Goal: Find specific page/section: Find specific page/section

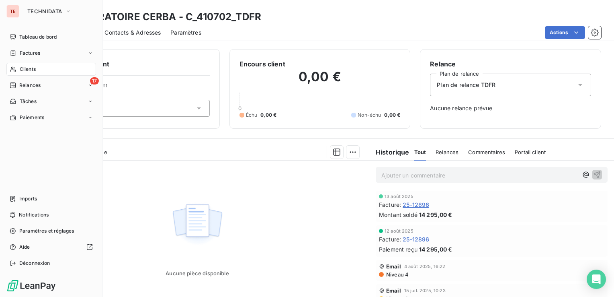
click at [59, 67] on div "Clients" at bounding box center [51, 69] width 90 height 13
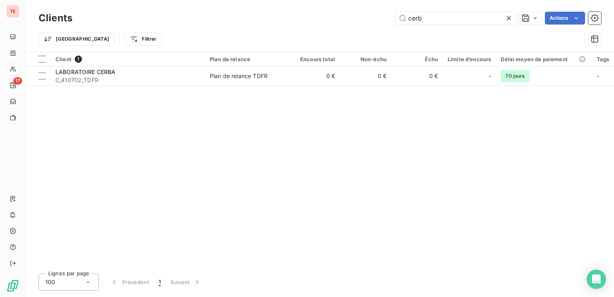
drag, startPoint x: 453, startPoint y: 22, endPoint x: 296, endPoint y: 8, distance: 157.2
click at [296, 8] on div "Clients cerb Actions Trier Filtrer" at bounding box center [320, 25] width 588 height 51
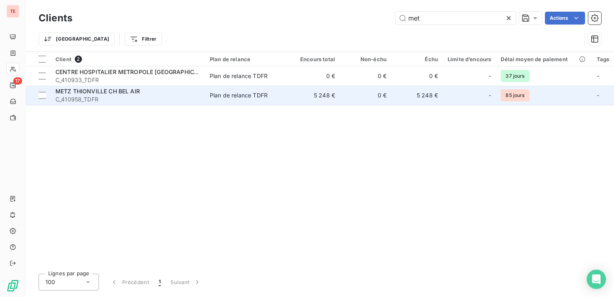
type input "met"
click at [123, 94] on span "METZ THIONVILLE CH BEL AIR" at bounding box center [97, 91] width 84 height 7
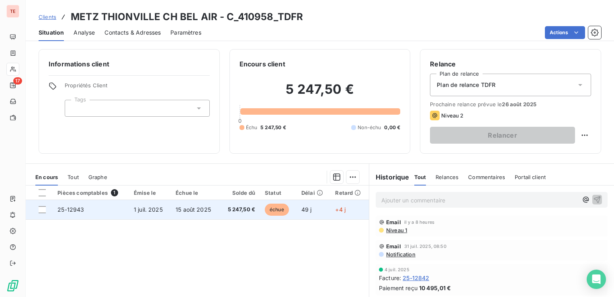
click at [182, 213] on td "15 août 2025" at bounding box center [195, 209] width 49 height 19
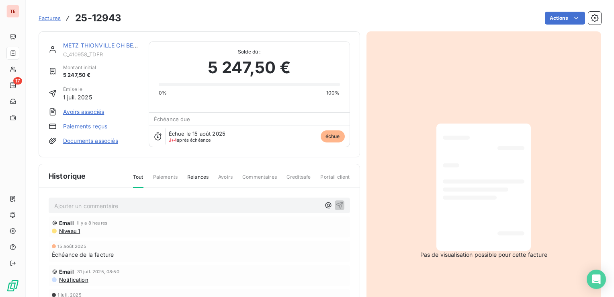
click at [183, 195] on div "Ajouter un commentaire ﻿ Email il y a 8 heures Niveau 1 [DATE] Échéance de la f…" at bounding box center [199, 265] width 321 height 155
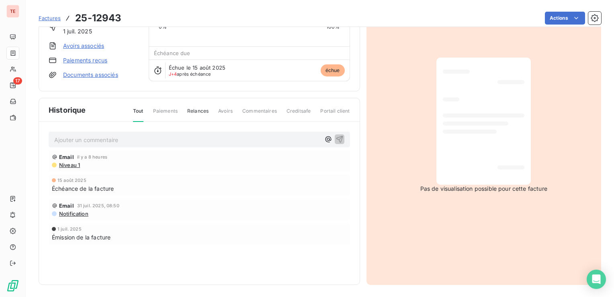
click at [144, 135] on p "Ajouter un commentaire ﻿" at bounding box center [187, 140] width 266 height 10
click at [153, 138] on span "LTS_[DATE] : Retour mail du client, a été mandatée avec le mandat 55280 à la da…" at bounding box center [181, 138] width 255 height 7
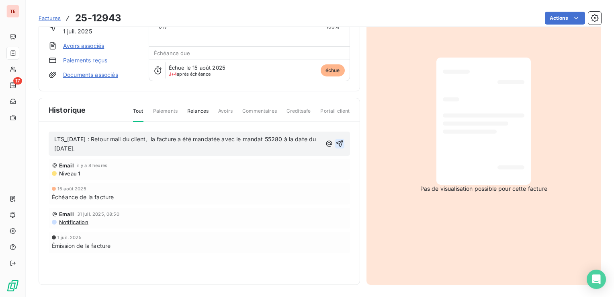
click at [335, 141] on icon "button" at bounding box center [339, 143] width 8 height 8
